Goal: Information Seeking & Learning: Understand process/instructions

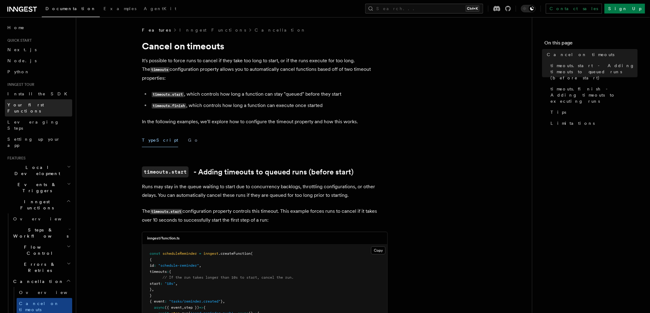
click at [28, 107] on span "Your first Functions" at bounding box center [39, 108] width 65 height 12
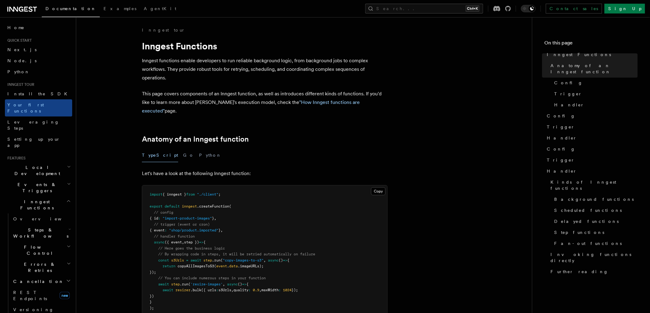
scroll to position [569, 0]
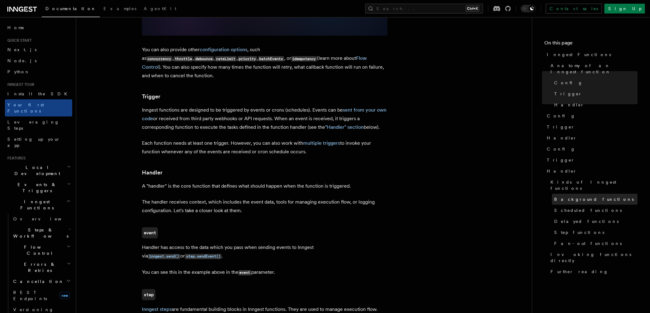
click at [570, 194] on link "Background functions" at bounding box center [595, 199] width 86 height 11
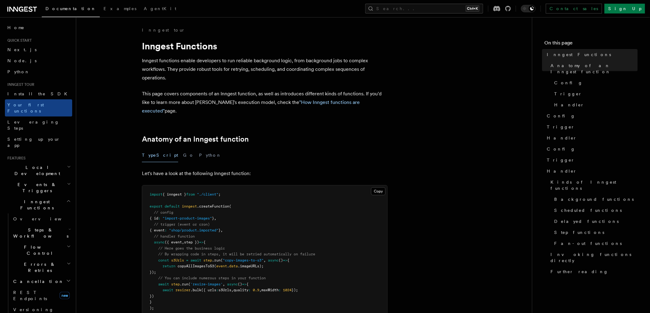
click at [21, 279] on span "Cancellation" at bounding box center [37, 282] width 53 height 6
click at [25, 298] on link "Cancel on timeouts" at bounding box center [45, 306] width 56 height 17
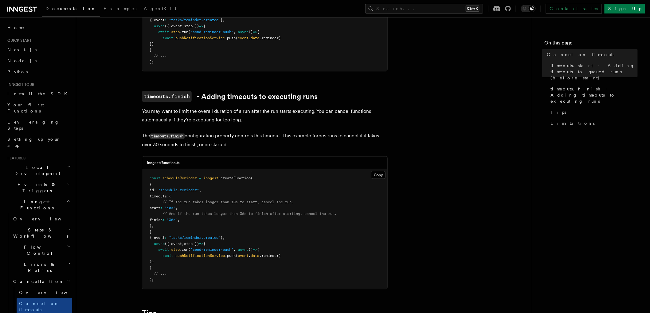
scroll to position [536, 0]
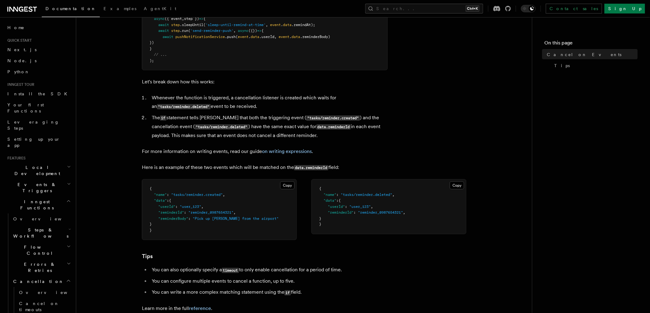
scroll to position [391, 0]
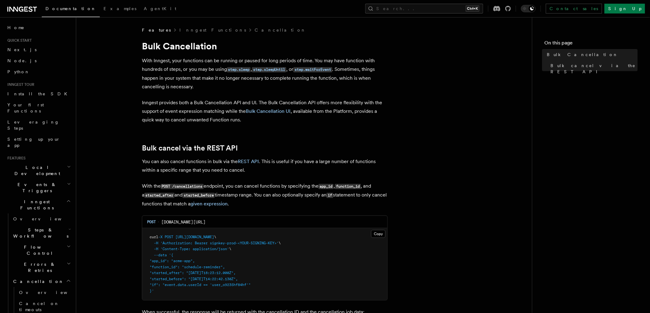
scroll to position [114, 0]
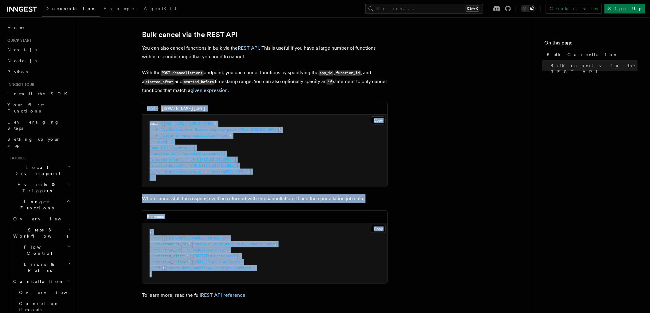
drag, startPoint x: 150, startPoint y: 110, endPoint x: 227, endPoint y: 283, distance: 189.4
click at [227, 283] on article "Features Inngest Functions Cancellation Bulk Cancellation With Inngest, your fu…" at bounding box center [304, 167] width 436 height 508
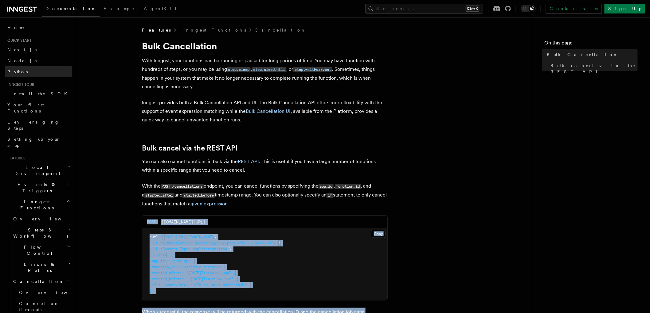
click at [23, 68] on link "Python" at bounding box center [38, 71] width 67 height 11
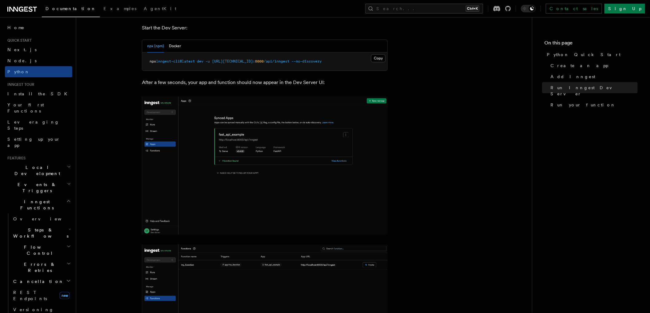
scroll to position [796, 0]
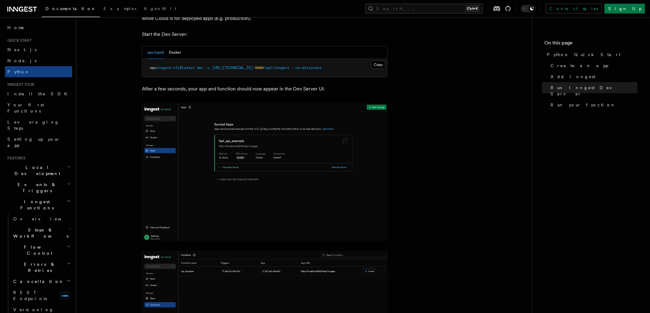
click at [264, 191] on img at bounding box center [265, 172] width 246 height 138
